Goal: Transaction & Acquisition: Purchase product/service

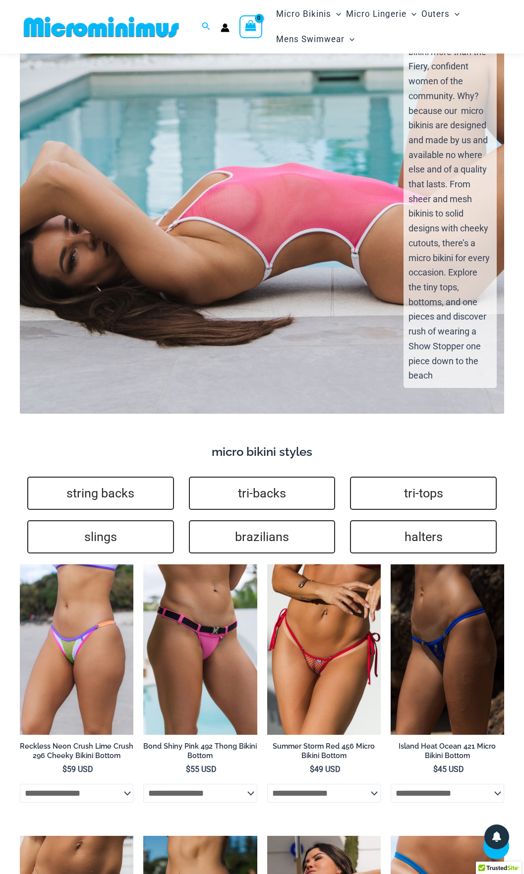
scroll to position [1741, 0]
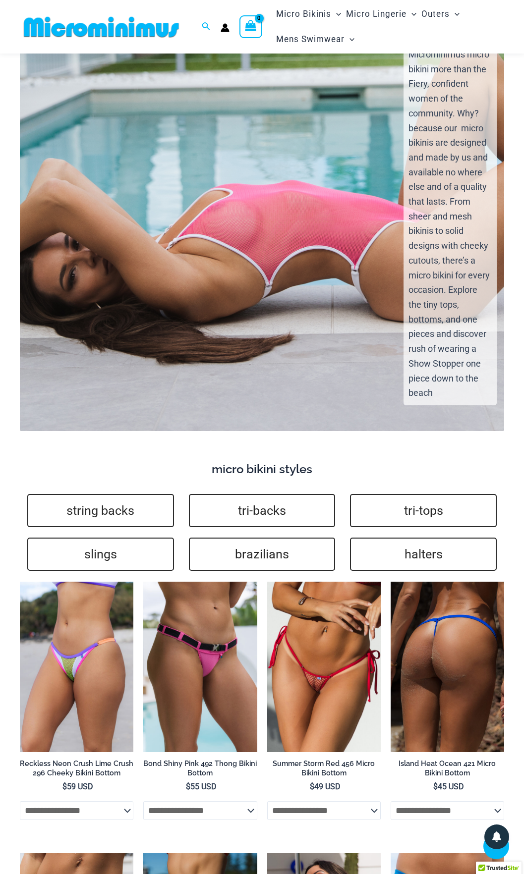
click at [419, 640] on img at bounding box center [446, 667] width 113 height 170
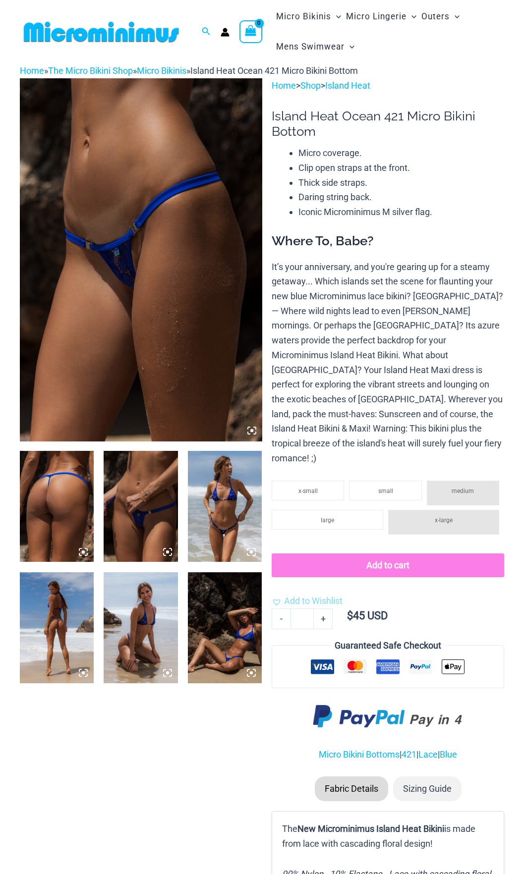
type input "**********"
click at [142, 523] on img at bounding box center [141, 506] width 74 height 111
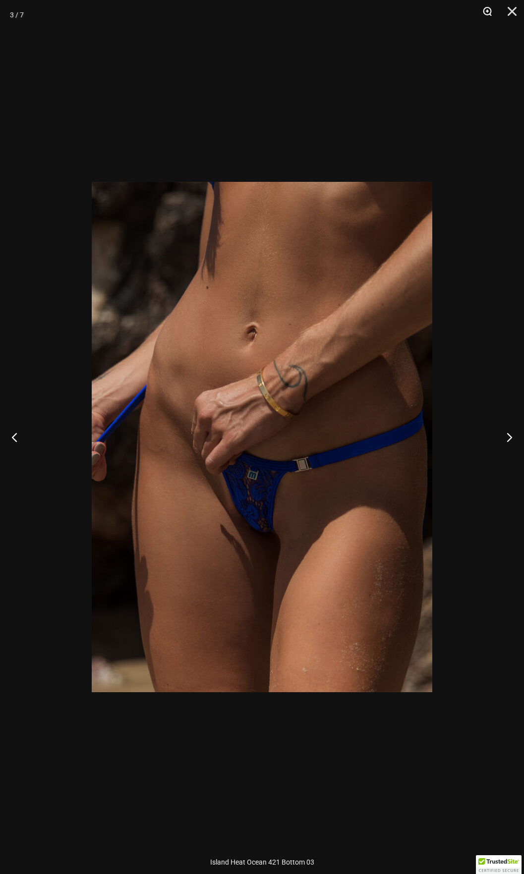
click at [494, 9] on button "Zoom" at bounding box center [483, 15] width 25 height 30
click at [485, 8] on button "Zoom" at bounding box center [483, 15] width 25 height 30
click at [485, 10] on button "Zoom" at bounding box center [483, 15] width 25 height 30
click at [505, 437] on button "Next" at bounding box center [504, 437] width 37 height 50
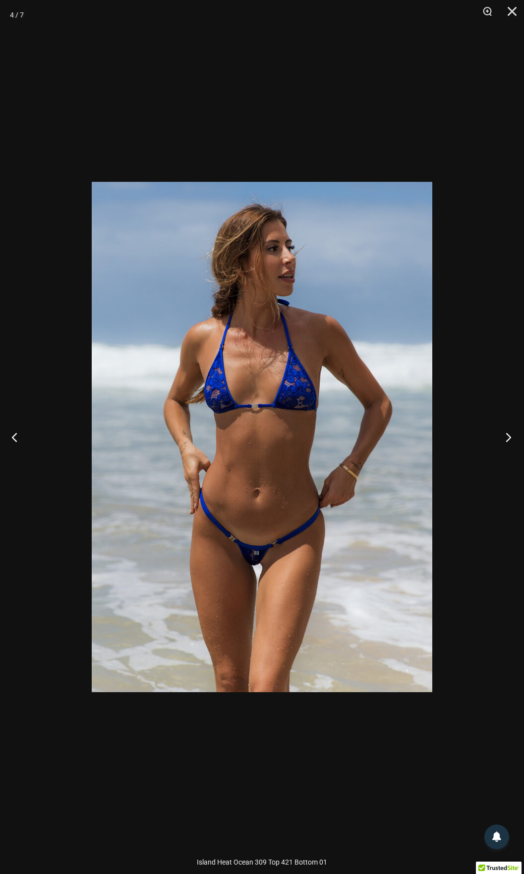
click at [504, 439] on button "Next" at bounding box center [504, 437] width 37 height 50
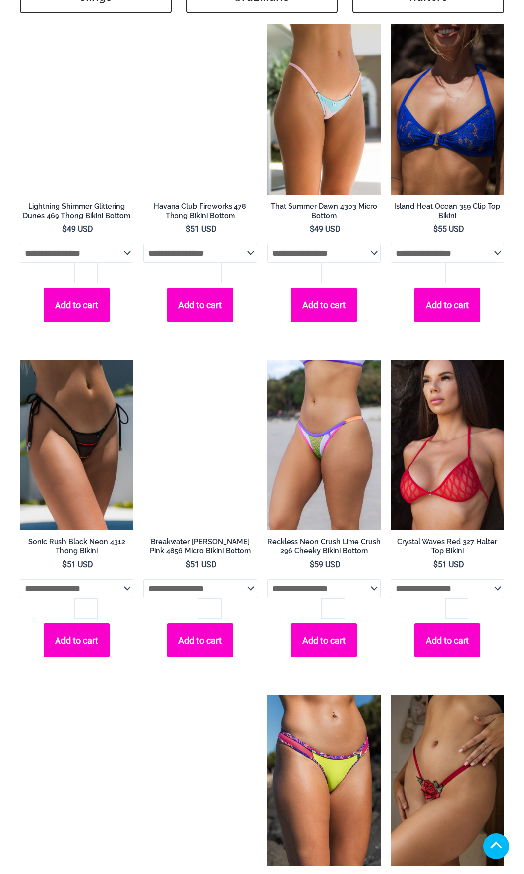
scroll to position [2202, 0]
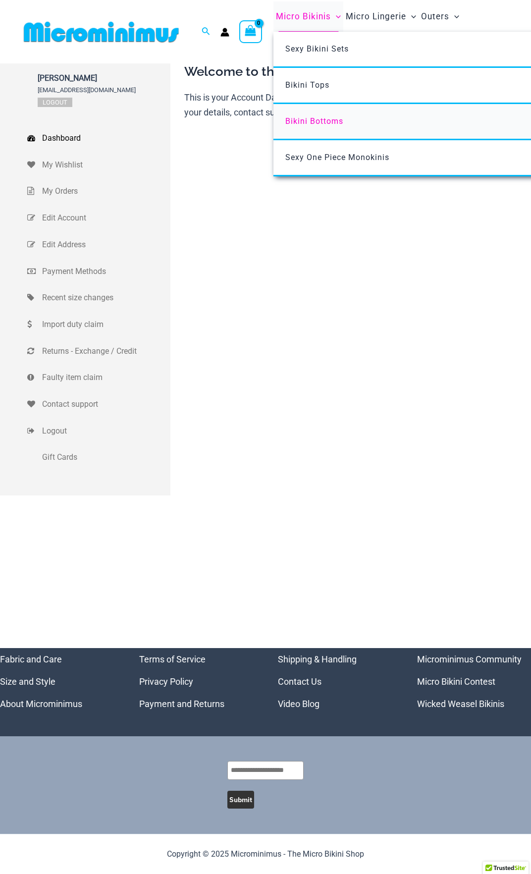
click at [317, 121] on span "Bikini Bottoms" at bounding box center [314, 120] width 58 height 9
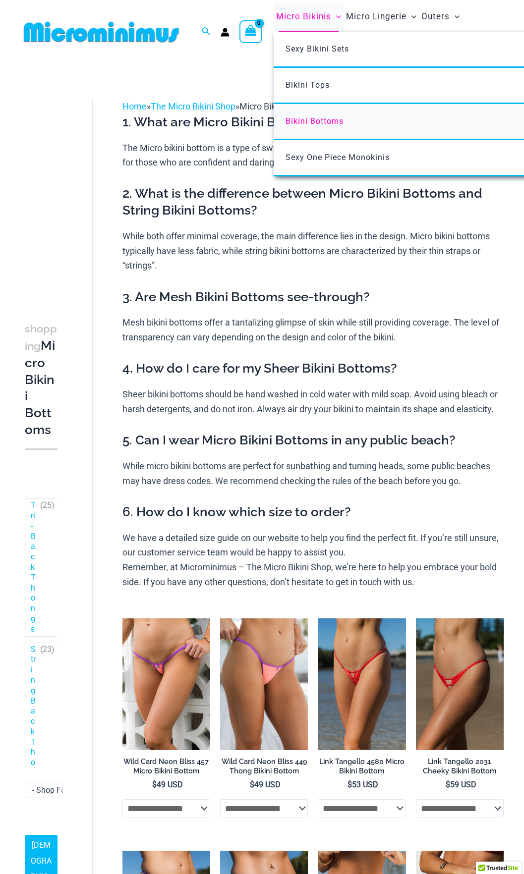
type input "**********"
click at [310, 120] on span "Bikini Bottoms" at bounding box center [314, 120] width 58 height 9
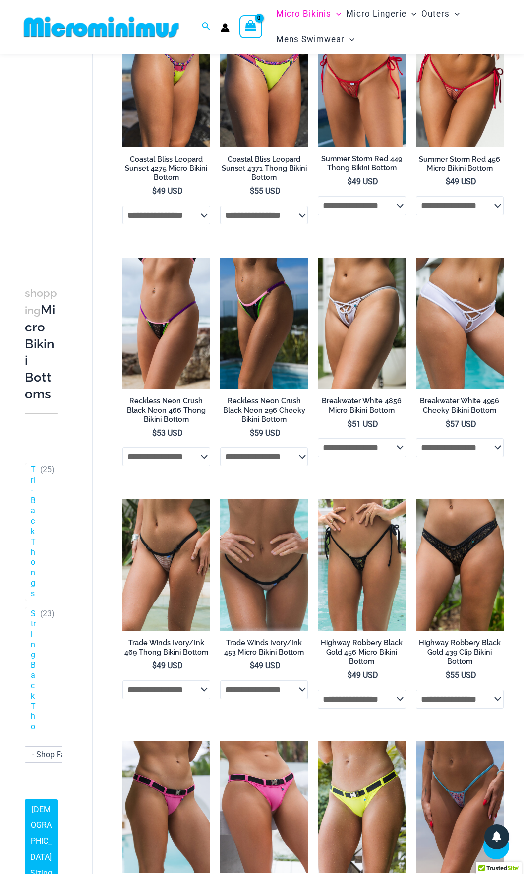
scroll to position [932, 0]
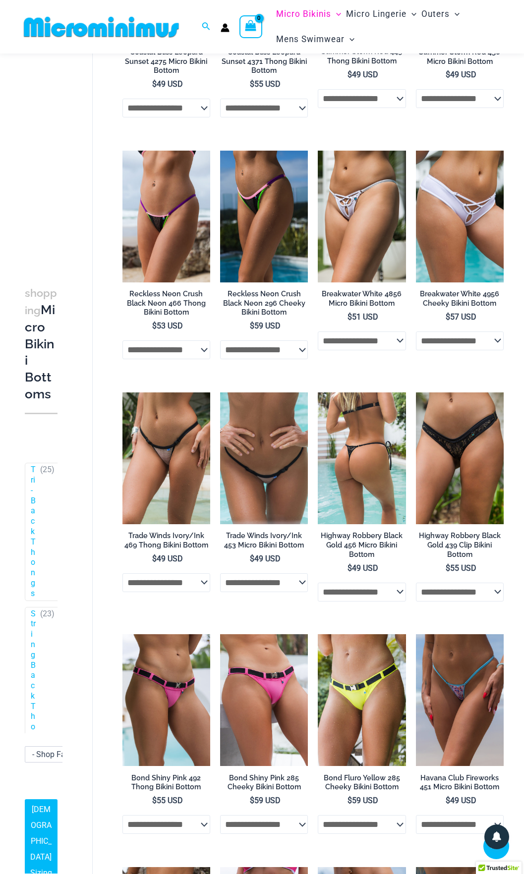
type input "**********"
click at [379, 461] on img at bounding box center [362, 458] width 88 height 132
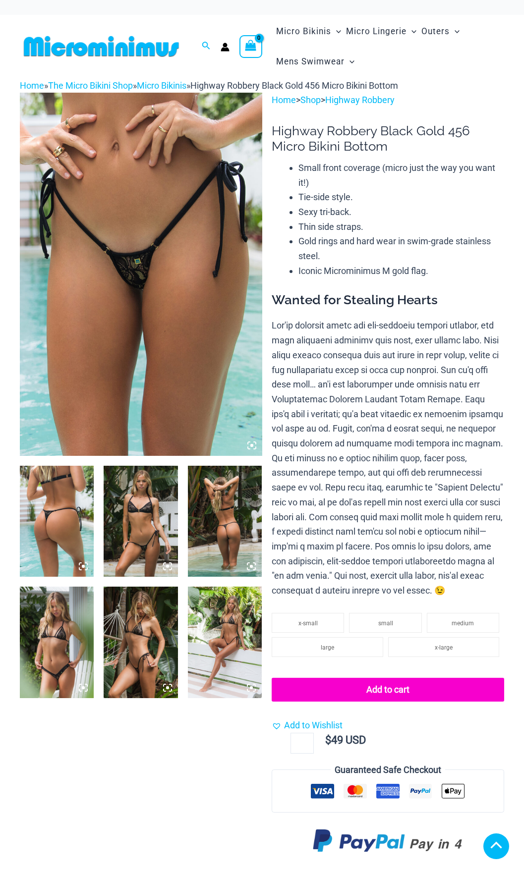
scroll to position [198, 0]
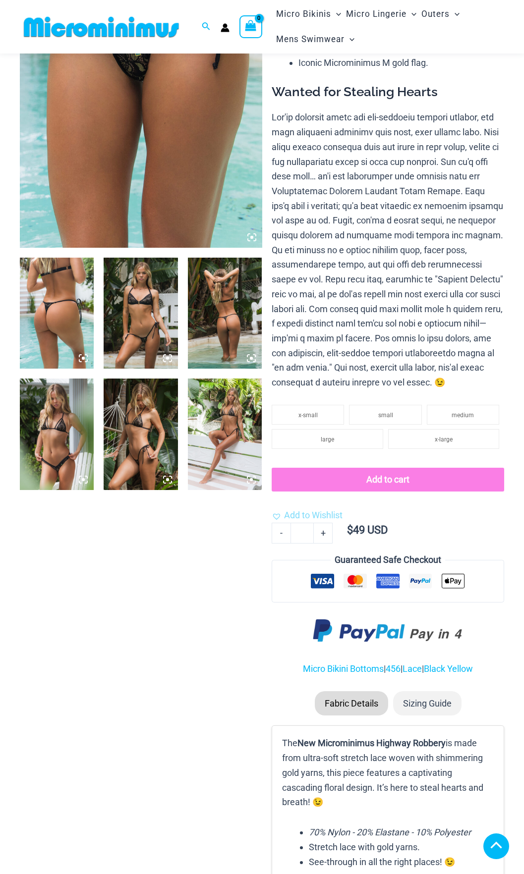
click at [63, 298] on img at bounding box center [57, 313] width 74 height 111
type input "**********"
click at [149, 315] on img at bounding box center [141, 313] width 74 height 111
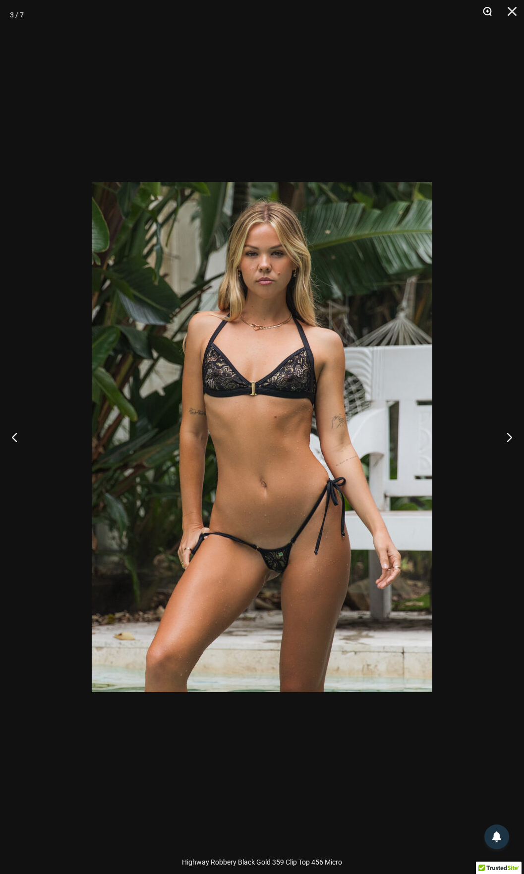
click at [492, 15] on button "Zoom" at bounding box center [483, 15] width 25 height 30
click at [484, 11] on button "Zoom" at bounding box center [483, 15] width 25 height 30
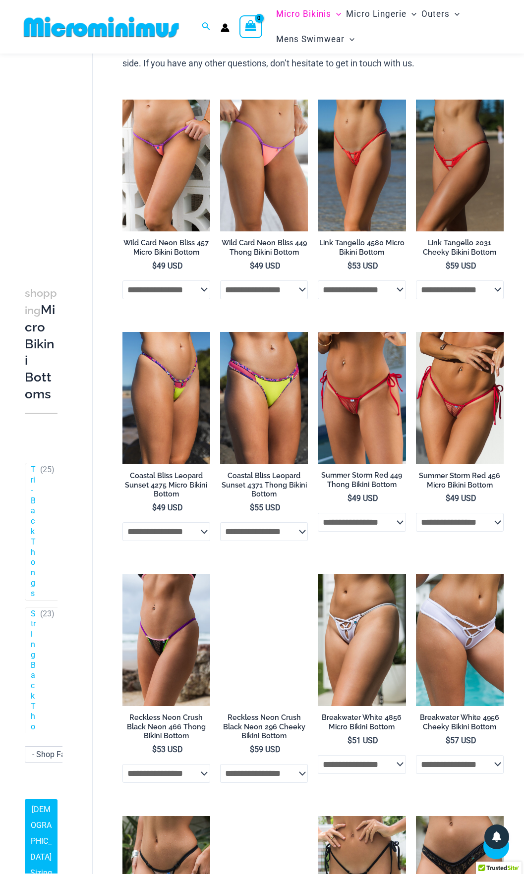
scroll to position [427, 0]
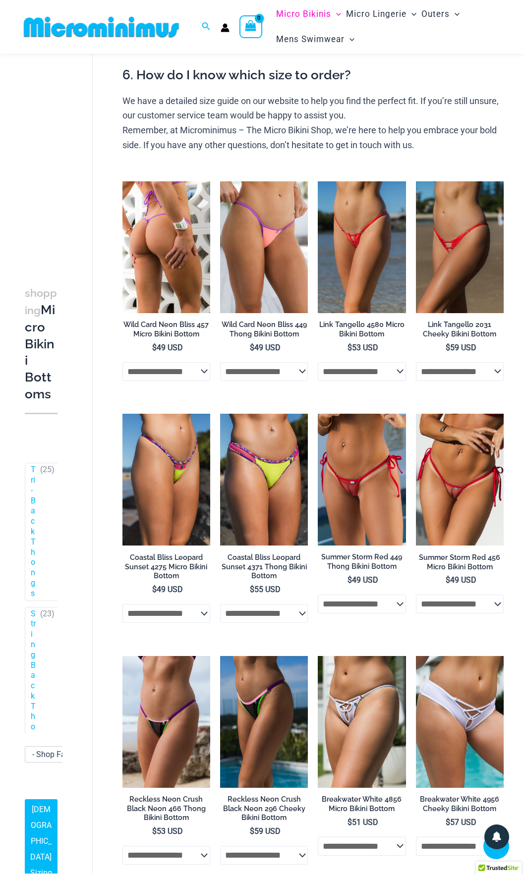
click at [174, 275] on img at bounding box center [166, 247] width 88 height 132
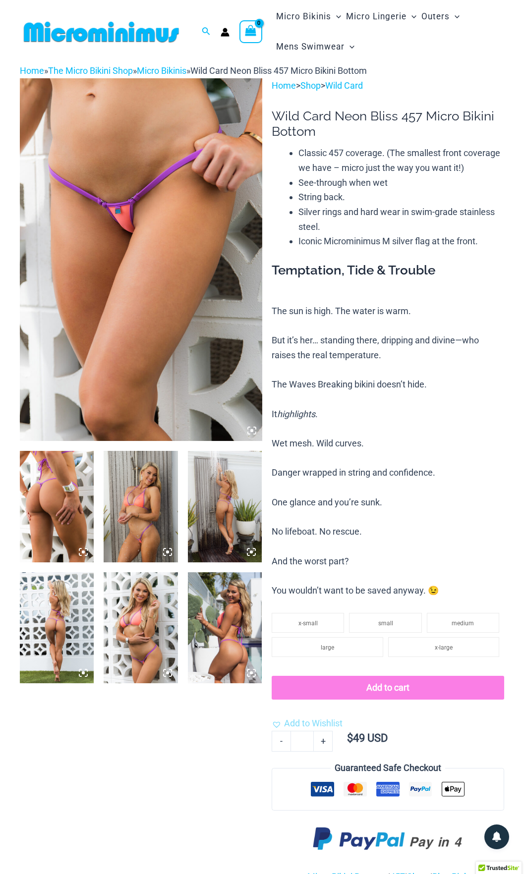
type input "**********"
click at [162, 213] on img at bounding box center [141, 259] width 242 height 363
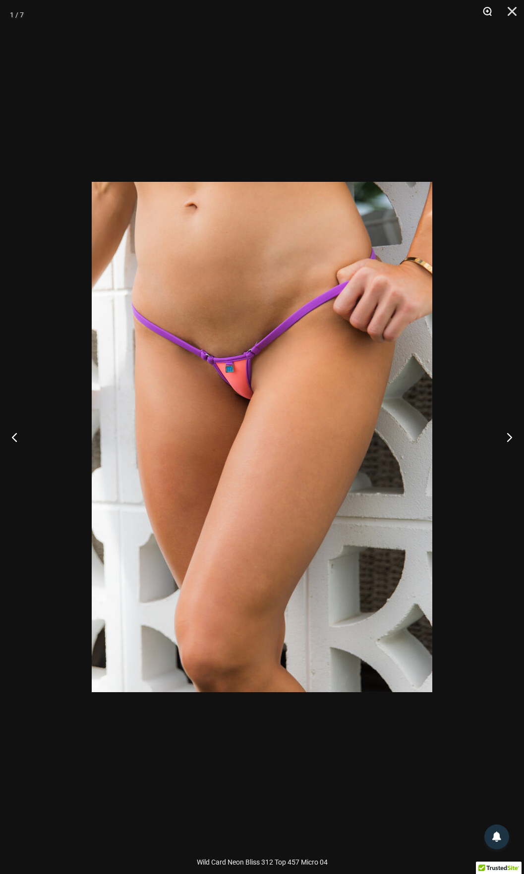
click at [484, 12] on button "Zoom" at bounding box center [483, 15] width 25 height 30
click at [249, 348] on img at bounding box center [262, 437] width 340 height 510
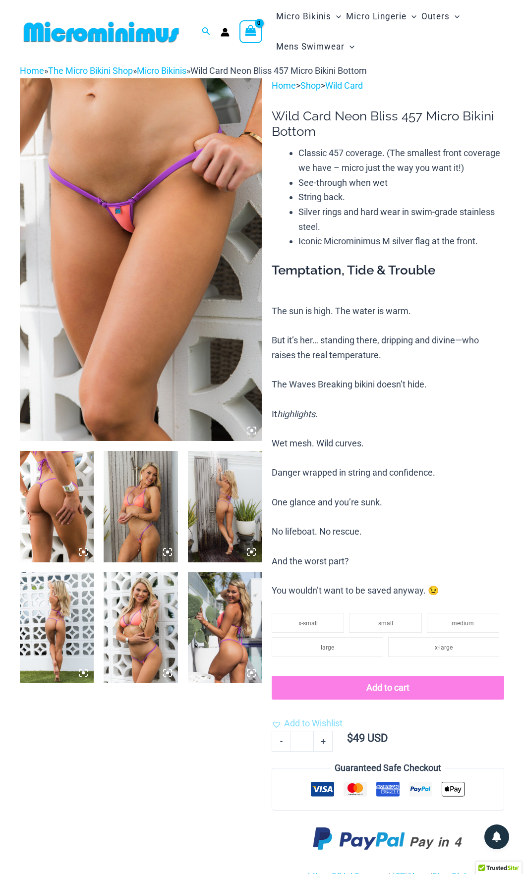
click at [190, 228] on img at bounding box center [141, 259] width 242 height 363
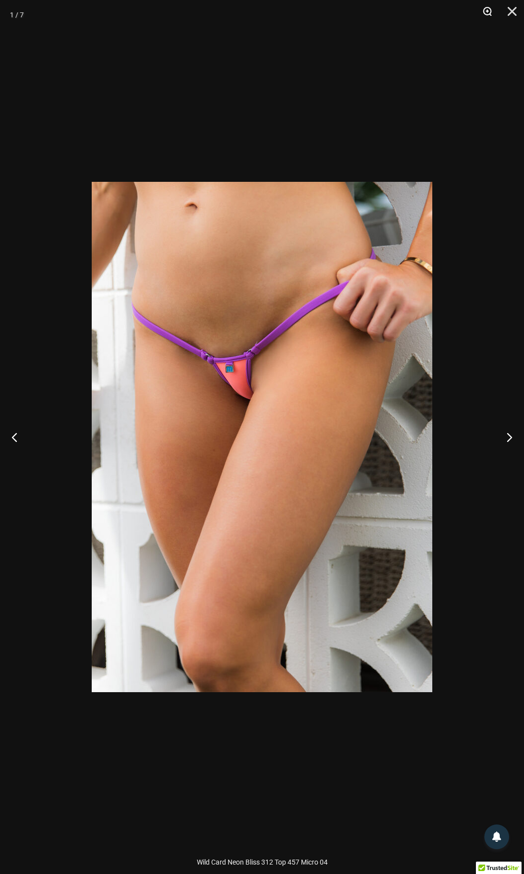
click at [486, 11] on button "Zoom" at bounding box center [483, 15] width 25 height 30
click at [508, 438] on button "Next" at bounding box center [504, 437] width 37 height 50
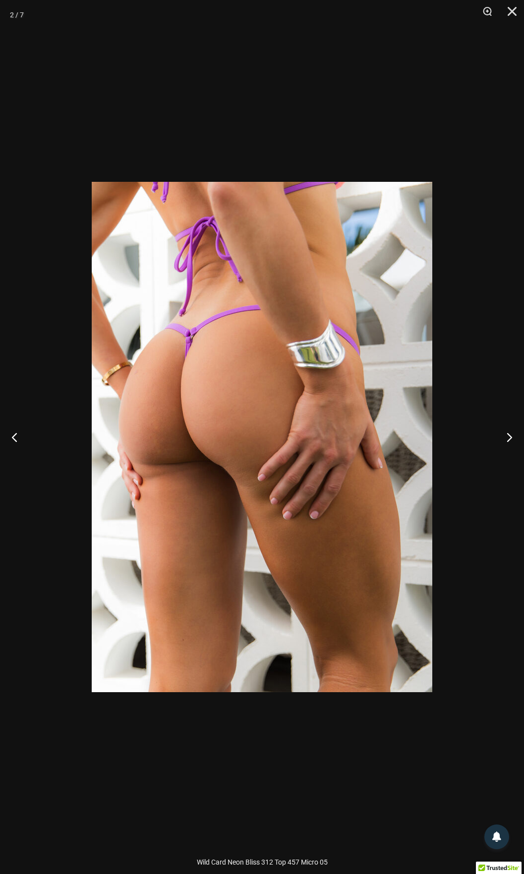
click at [384, 54] on div at bounding box center [262, 437] width 524 height 874
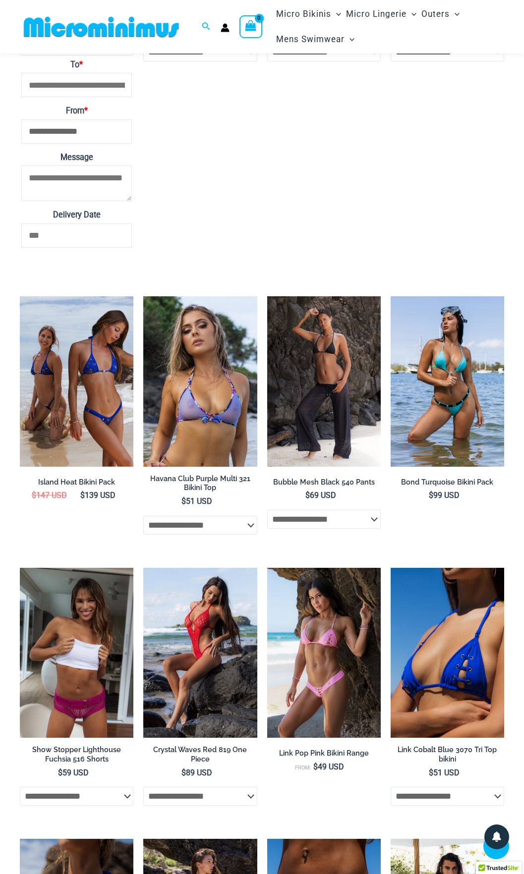
scroll to position [1875, 0]
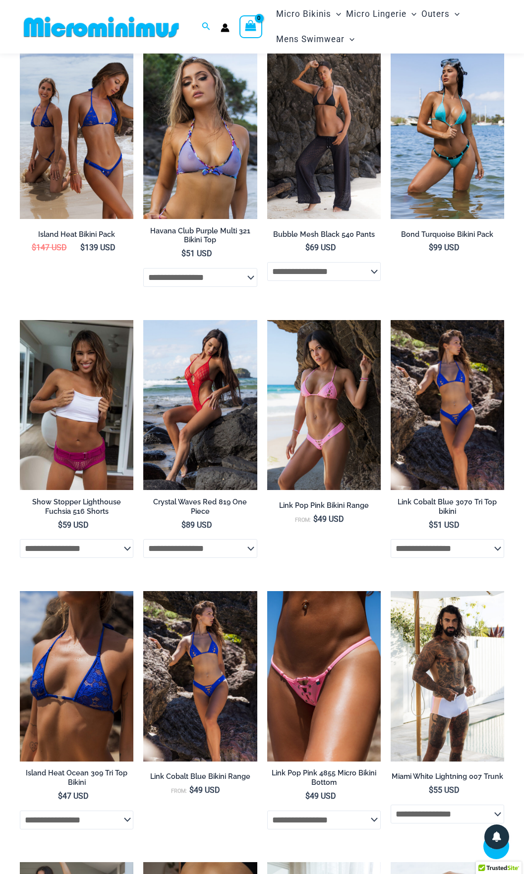
click at [471, 430] on img at bounding box center [446, 405] width 113 height 170
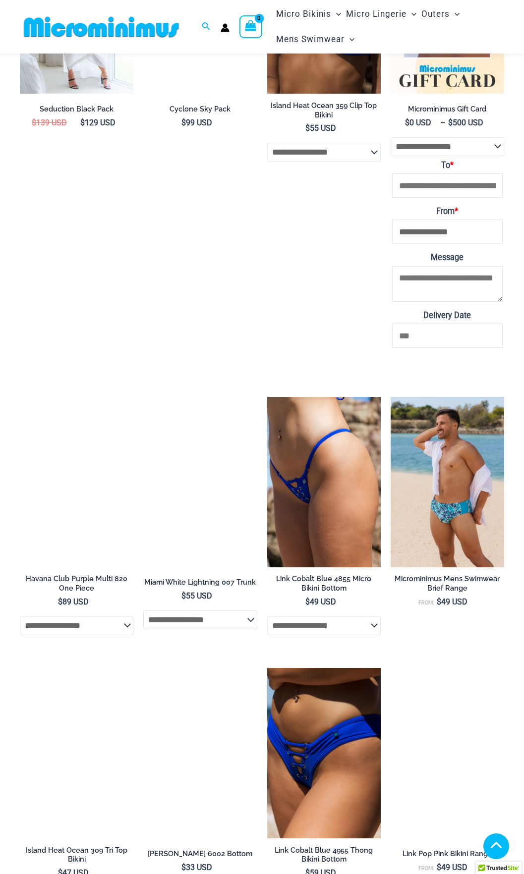
scroll to position [2317, 0]
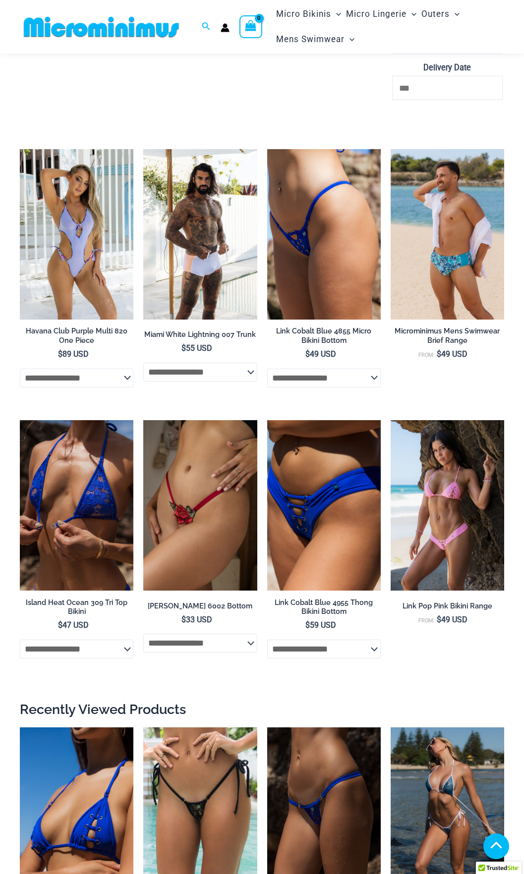
click at [101, 537] on img at bounding box center [76, 505] width 113 height 170
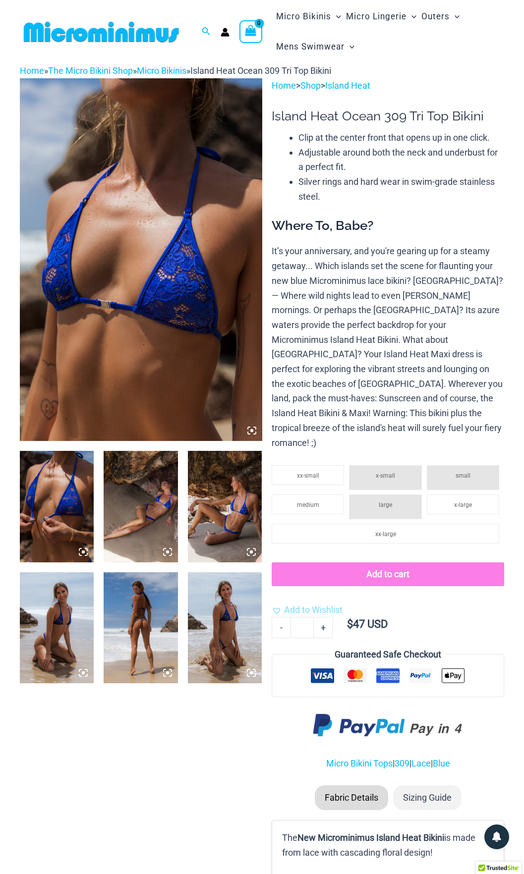
type input "**********"
click at [197, 211] on img at bounding box center [141, 259] width 242 height 363
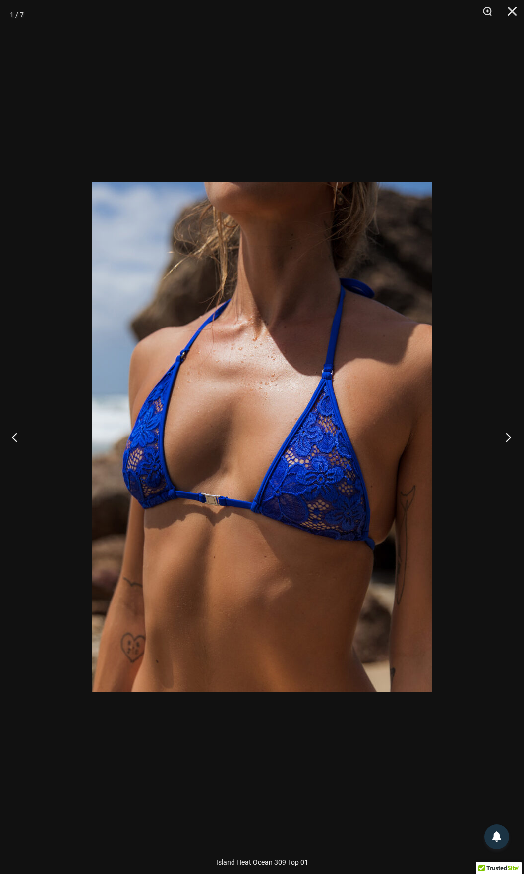
click at [512, 436] on button "Next" at bounding box center [504, 437] width 37 height 50
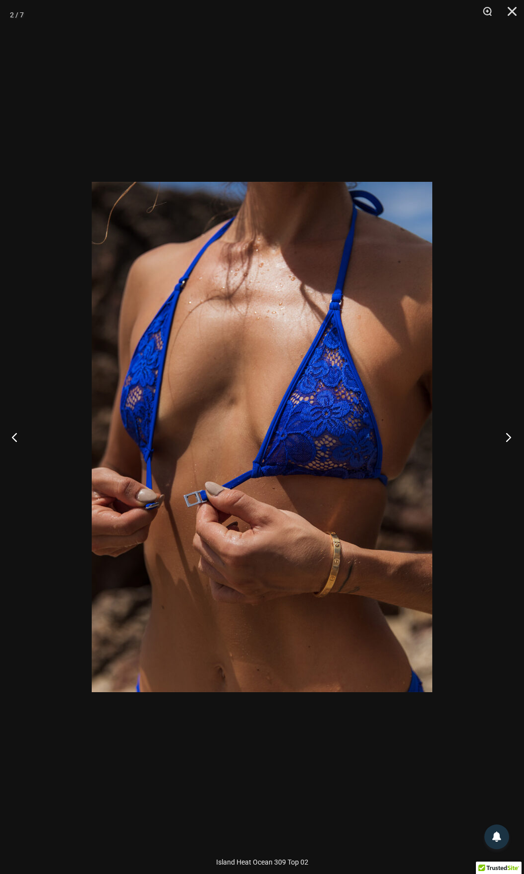
click at [512, 436] on button "Next" at bounding box center [504, 437] width 37 height 50
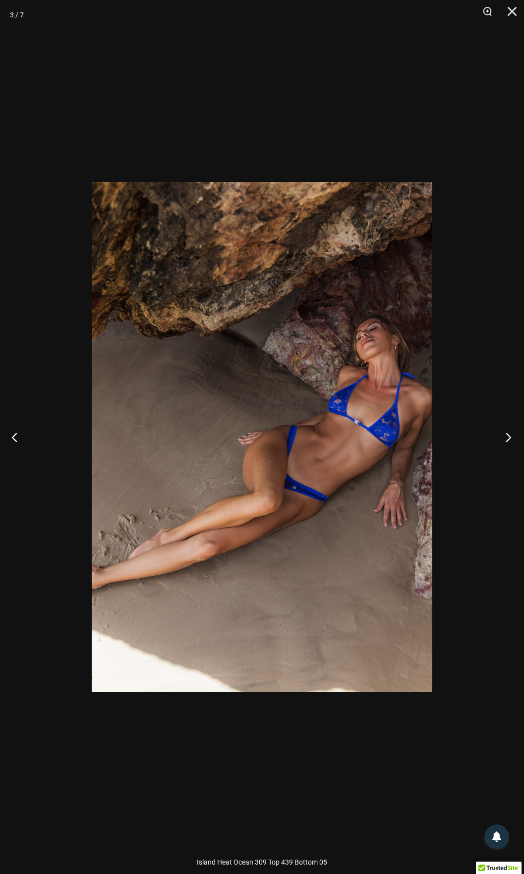
click at [512, 436] on button "Next" at bounding box center [504, 437] width 37 height 50
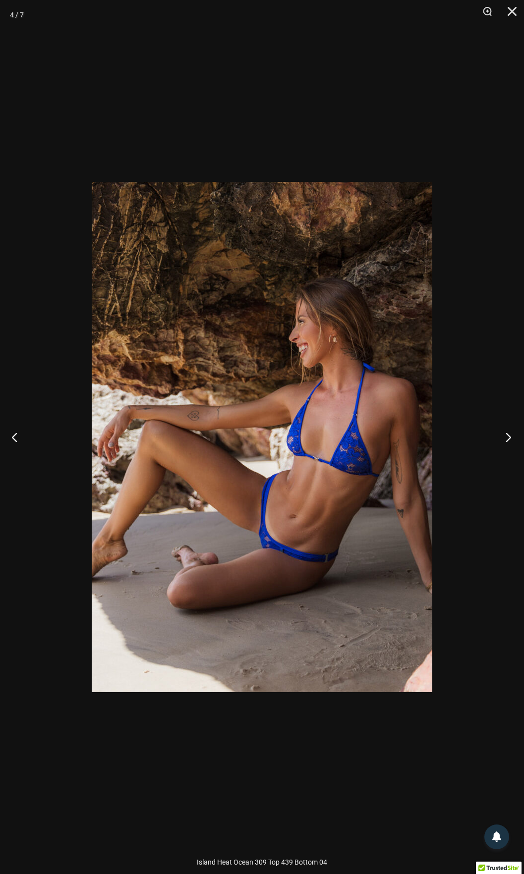
click at [512, 436] on button "Next" at bounding box center [504, 437] width 37 height 50
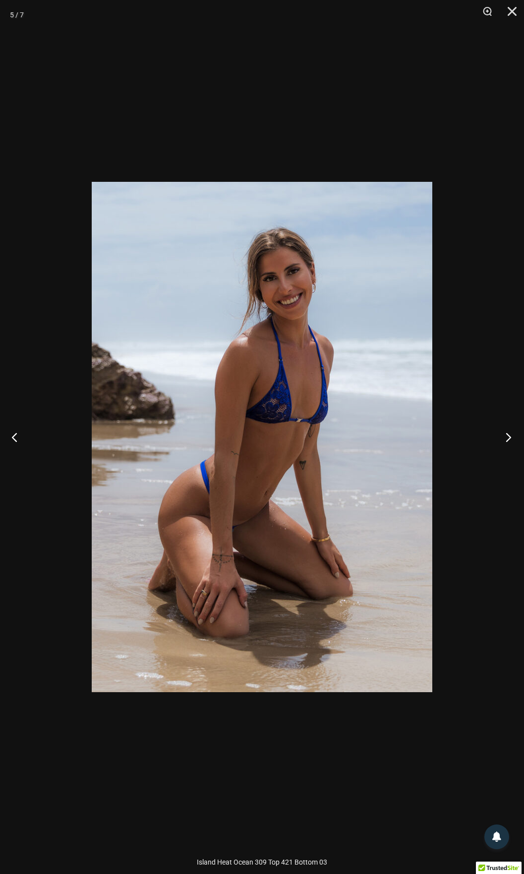
click at [512, 436] on button "Next" at bounding box center [504, 437] width 37 height 50
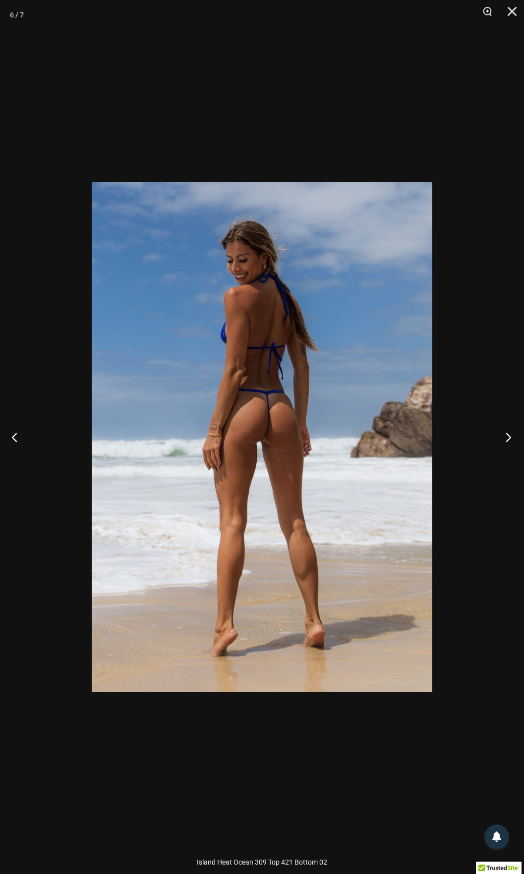
click at [512, 436] on button "Next" at bounding box center [504, 437] width 37 height 50
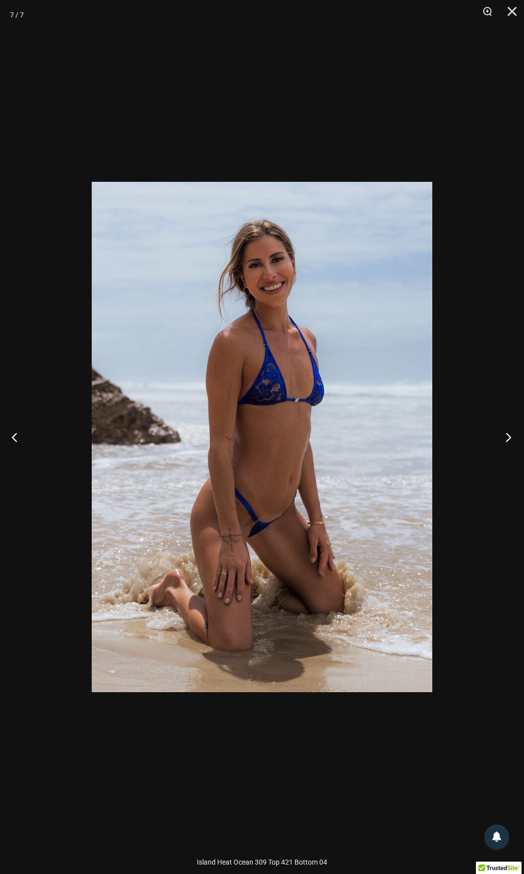
click at [512, 436] on button "Next" at bounding box center [504, 437] width 37 height 50
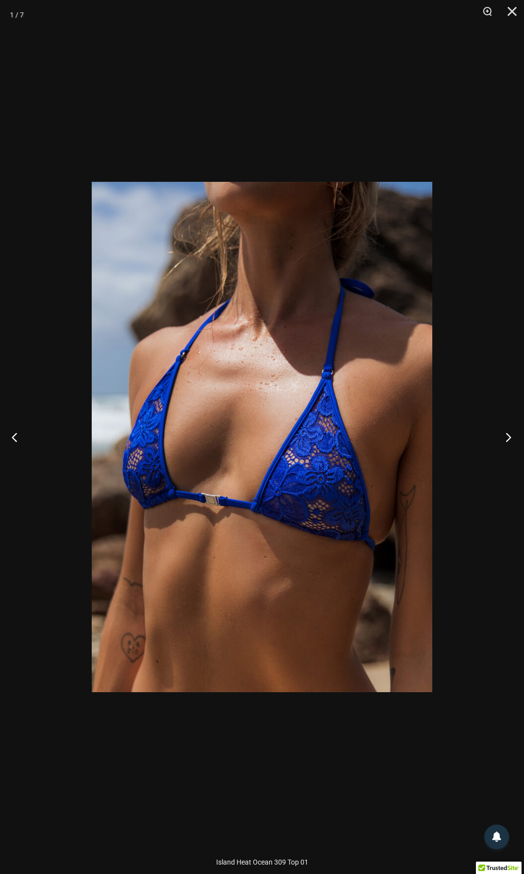
click at [512, 436] on button "Next" at bounding box center [504, 437] width 37 height 50
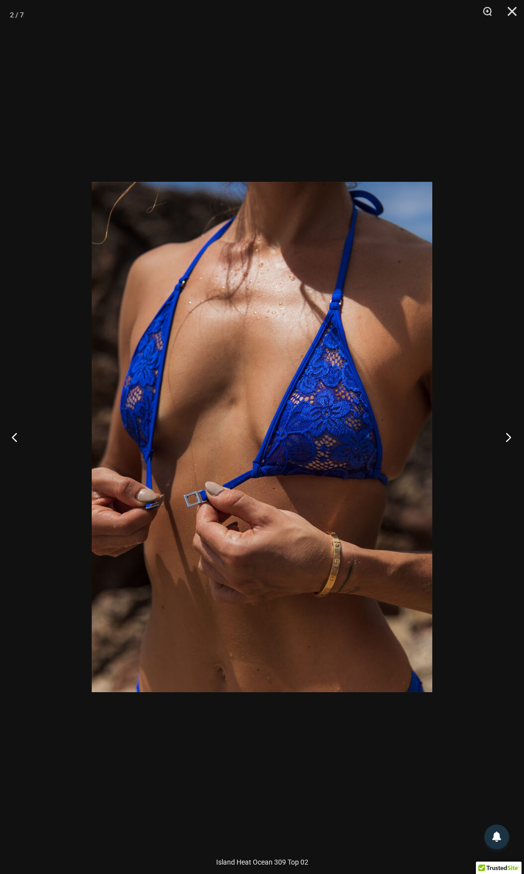
click at [512, 436] on button "Next" at bounding box center [504, 437] width 37 height 50
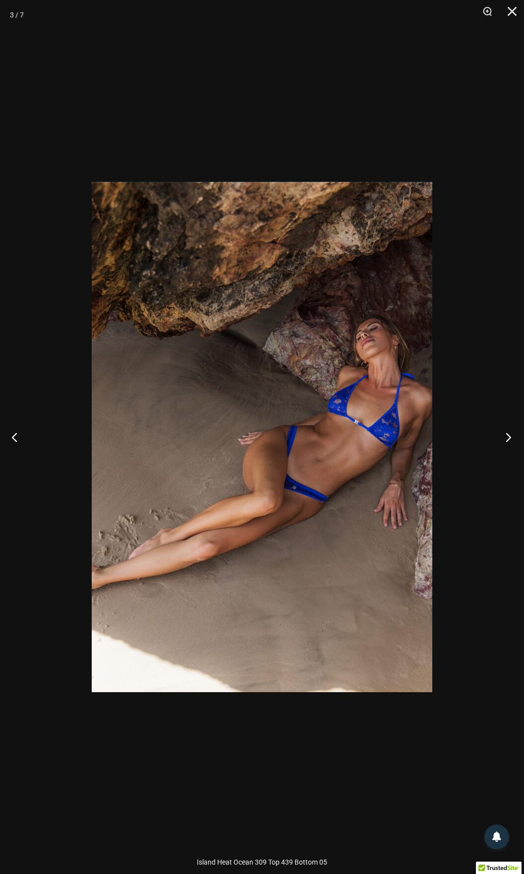
click at [512, 436] on button "Next" at bounding box center [504, 437] width 37 height 50
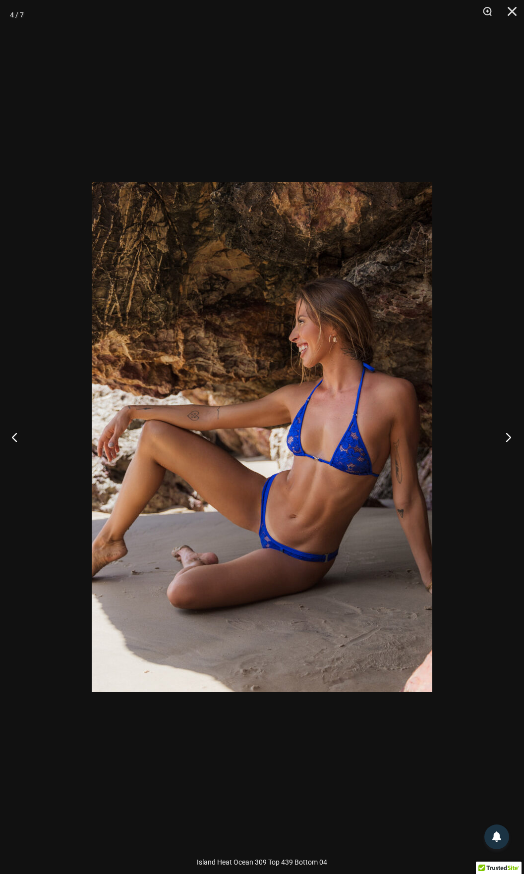
click at [512, 436] on button "Next" at bounding box center [504, 437] width 37 height 50
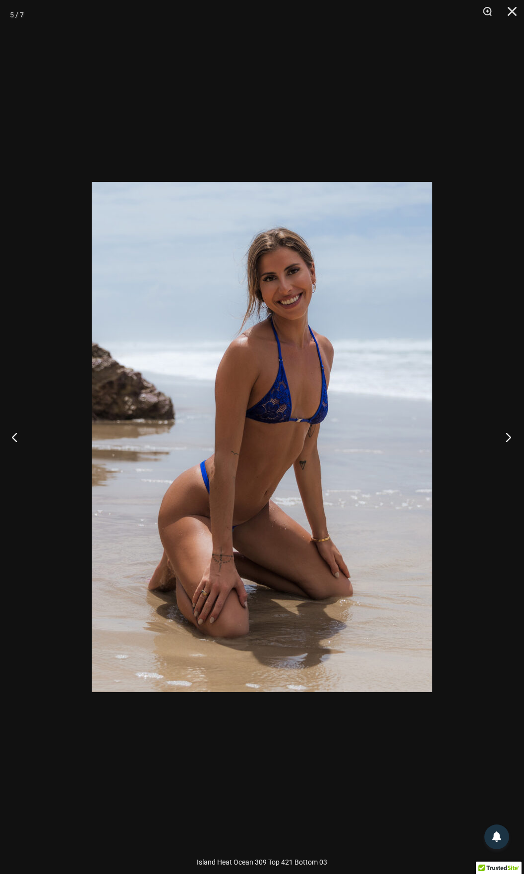
click at [512, 436] on button "Next" at bounding box center [504, 437] width 37 height 50
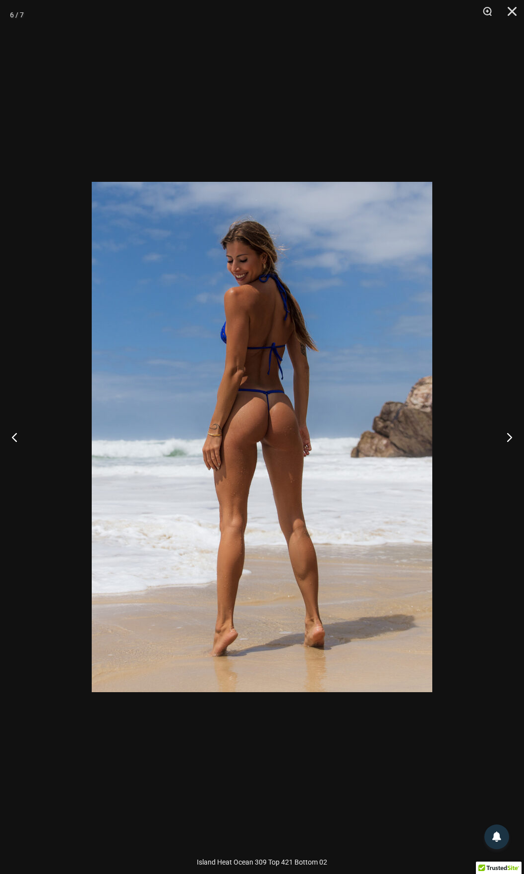
click at [282, 401] on img at bounding box center [262, 437] width 340 height 510
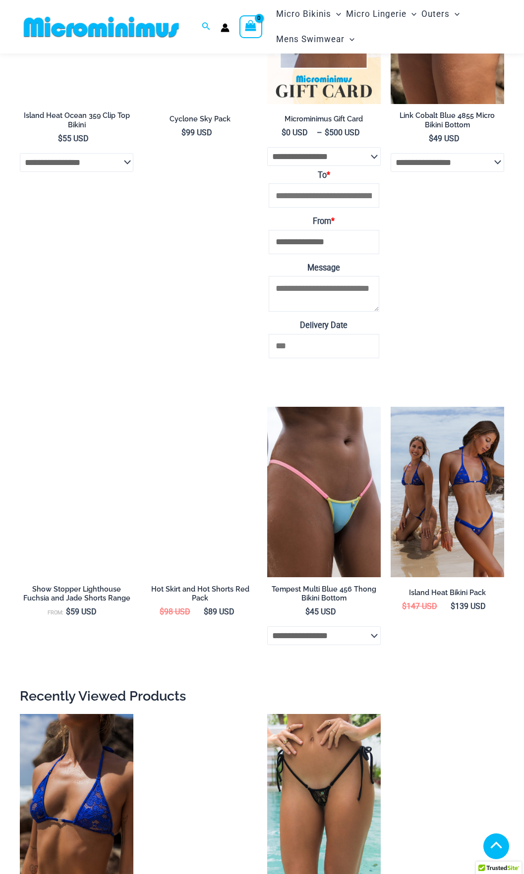
scroll to position [2385, 0]
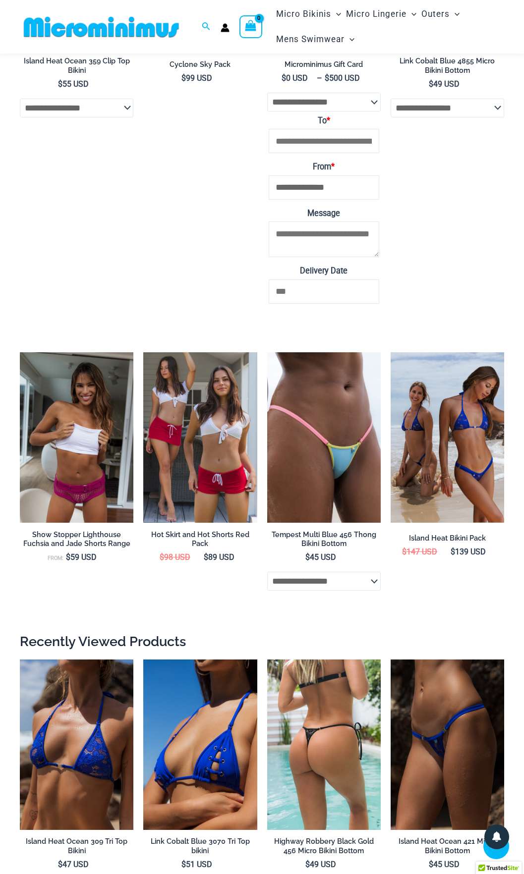
click at [345, 762] on img at bounding box center [323, 744] width 113 height 170
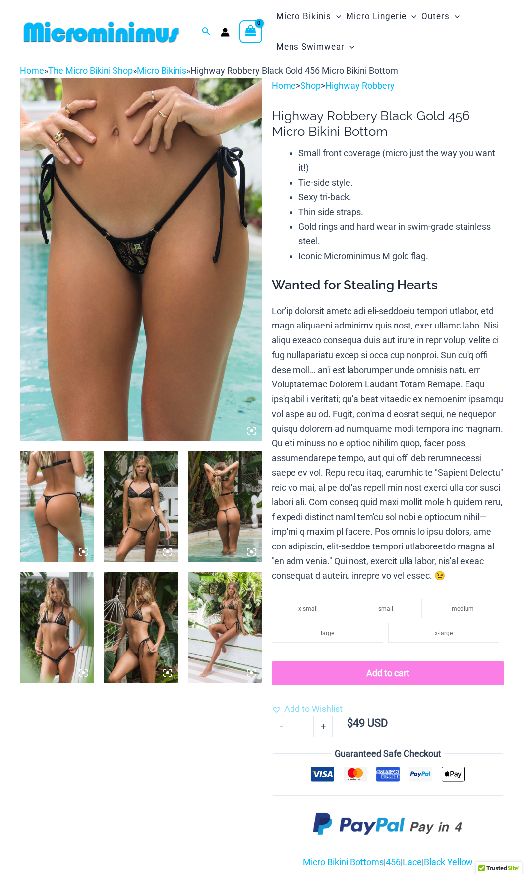
type input "**********"
click at [157, 645] on img at bounding box center [141, 627] width 74 height 111
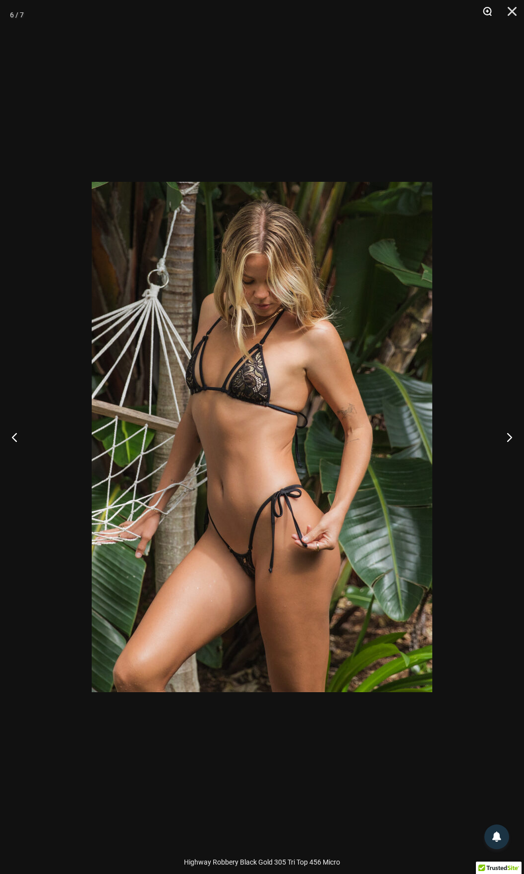
click at [483, 11] on button "Zoom" at bounding box center [483, 15] width 25 height 30
